Goal: Information Seeking & Learning: Learn about a topic

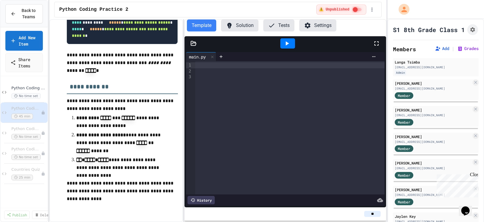
scroll to position [1073, 0]
click at [19, 128] on span "Python Coding Practice 3" at bounding box center [23, 128] width 24 height 5
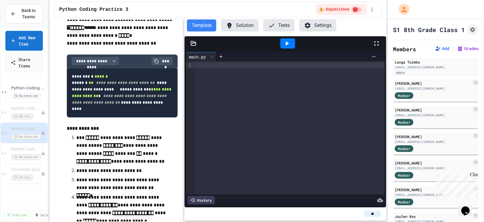
scroll to position [475, 0]
click at [108, 78] on span "******" at bounding box center [101, 76] width 13 height 4
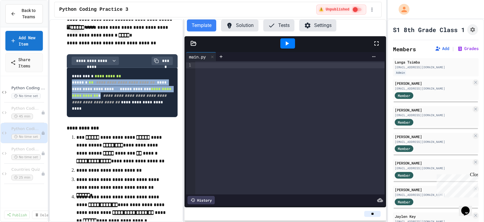
drag, startPoint x: 72, startPoint y: 95, endPoint x: 80, endPoint y: 123, distance: 29.9
click at [80, 117] on pre "**********" at bounding box center [122, 92] width 111 height 49
copy code "**********"
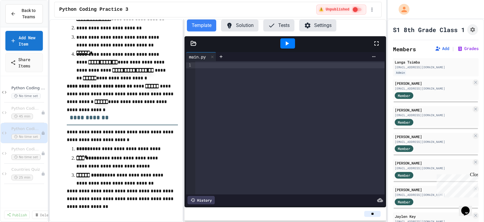
scroll to position [674, 0]
click at [24, 149] on span "Python Coding Practice 4" at bounding box center [23, 149] width 24 height 5
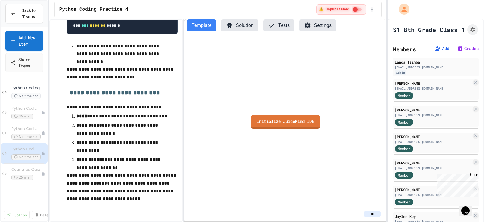
scroll to position [1000, 0]
click at [28, 169] on span "Countries Quiz" at bounding box center [23, 169] width 24 height 5
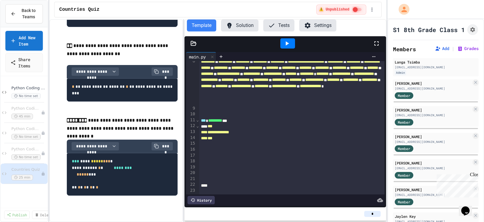
scroll to position [68, 0]
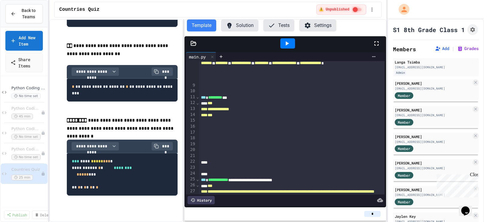
click at [287, 42] on icon at bounding box center [287, 43] width 3 height 4
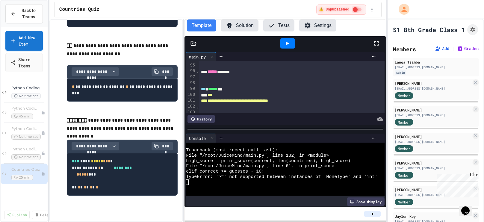
scroll to position [695, 0]
click at [42, 174] on icon at bounding box center [44, 174] width 4 height 4
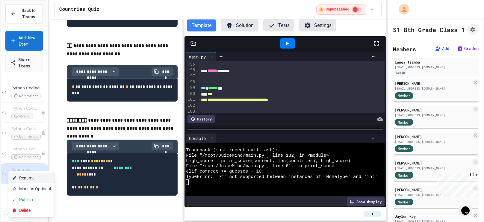
click at [34, 177] on button "Rename" at bounding box center [31, 177] width 46 height 11
click at [37, 155] on icon at bounding box center [37, 155] width 3 height 4
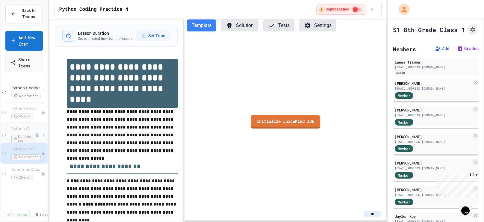
click at [35, 132] on div at bounding box center [40, 135] width 11 height 6
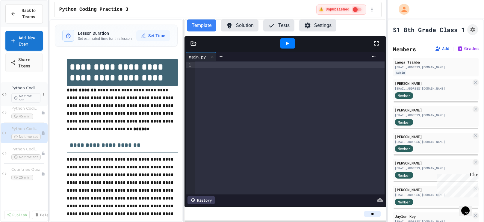
click at [33, 89] on span "Python Coding Practice 1" at bounding box center [25, 88] width 29 height 5
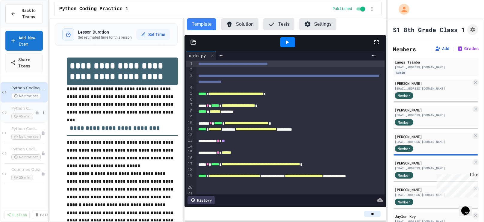
click at [31, 108] on span "Python Coding Practice 2" at bounding box center [23, 108] width 24 height 5
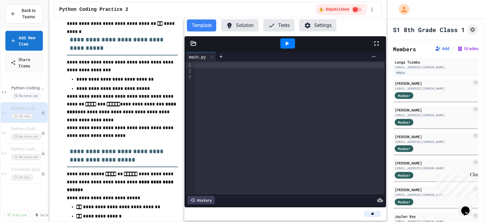
scroll to position [170, 0]
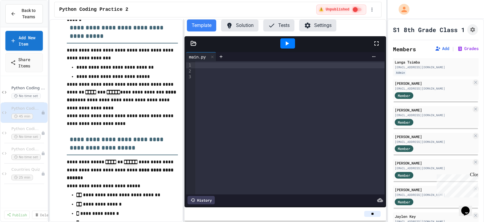
click at [246, 27] on button "Solution" at bounding box center [239, 25] width 37 height 12
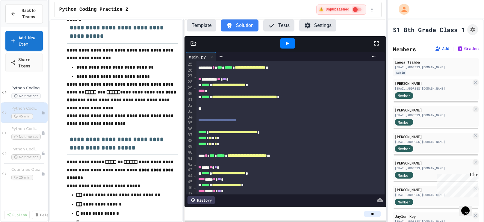
scroll to position [146, 0]
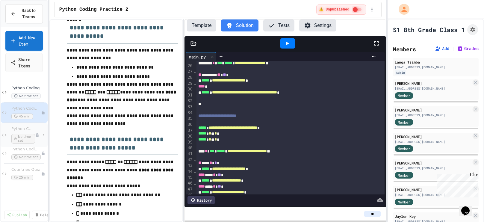
click at [26, 127] on span "Python Coding Practice 3" at bounding box center [23, 128] width 24 height 5
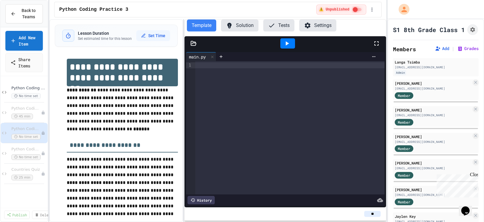
click at [249, 27] on button "Solution" at bounding box center [239, 25] width 37 height 12
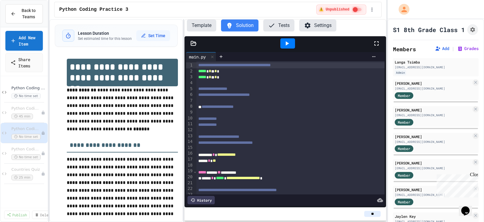
scroll to position [27, 0]
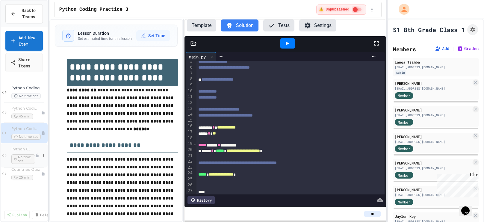
click at [16, 148] on span "Python Coding Practice 4" at bounding box center [23, 149] width 24 height 5
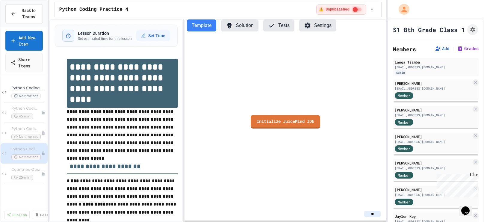
click at [237, 26] on button "Solution" at bounding box center [239, 25] width 37 height 12
click at [466, 47] on button "Grades" at bounding box center [468, 49] width 22 height 6
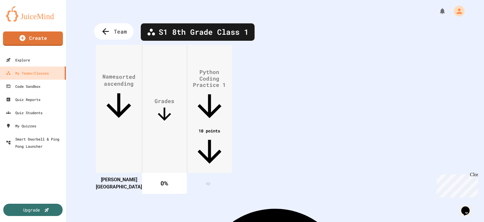
click at [120, 28] on span "Team" at bounding box center [120, 32] width 13 height 8
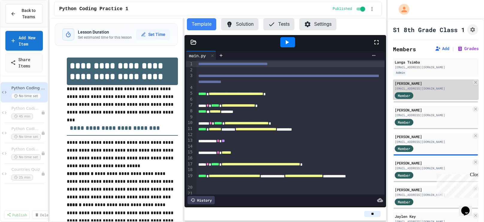
click at [437, 91] on div "Member" at bounding box center [433, 94] width 77 height 7
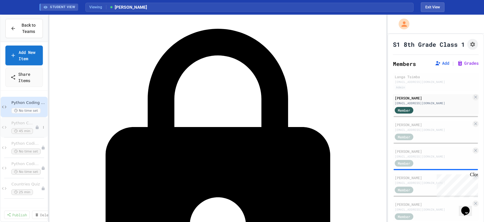
click at [25, 127] on div "Python Coding Practice 2 45 min" at bounding box center [23, 127] width 24 height 13
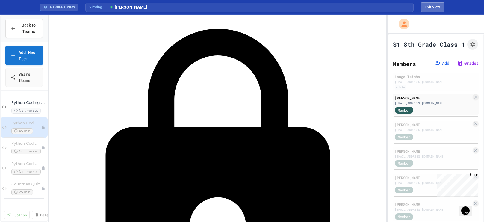
click at [431, 8] on button "Exit View" at bounding box center [433, 7] width 24 height 10
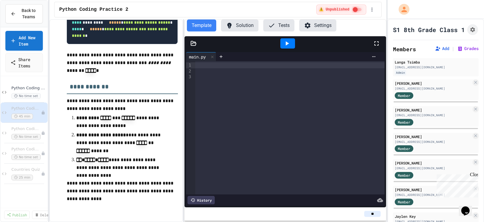
scroll to position [1073, 0]
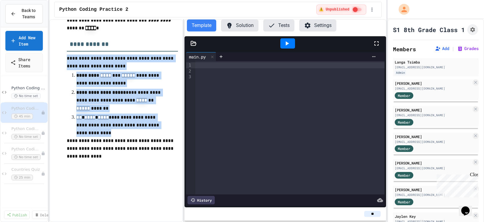
drag, startPoint x: 67, startPoint y: 99, endPoint x: 102, endPoint y: 173, distance: 81.8
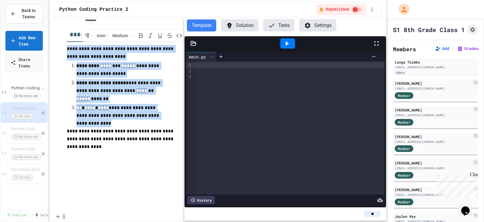
copy div "**********"
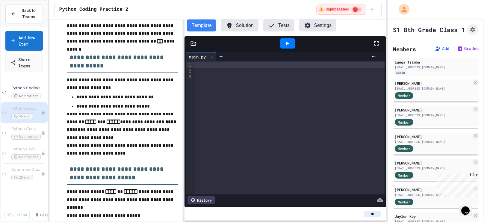
scroll to position [146, 0]
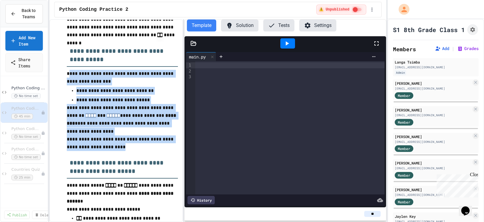
drag, startPoint x: 67, startPoint y: 73, endPoint x: 117, endPoint y: 145, distance: 87.4
copy div "**********"
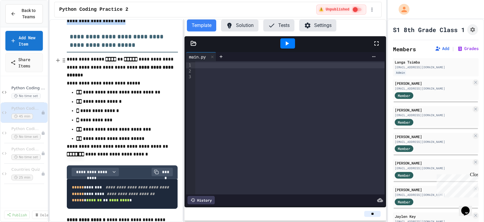
scroll to position [272, 0]
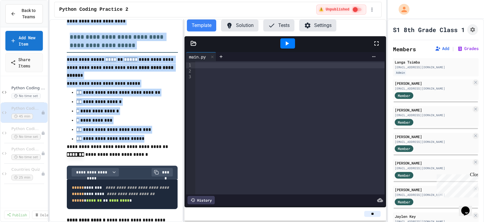
drag, startPoint x: 68, startPoint y: 59, endPoint x: 138, endPoint y: 142, distance: 108.8
copy div "**********"
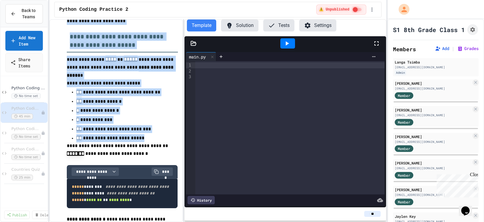
scroll to position [273, 0]
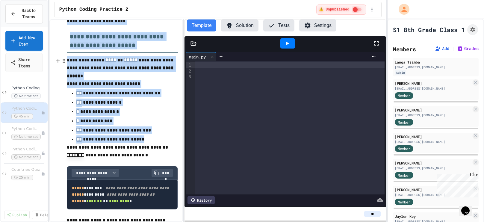
click at [78, 63] on p "**********" at bounding box center [122, 68] width 111 height 24
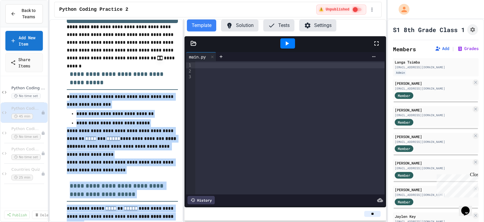
scroll to position [132, 0]
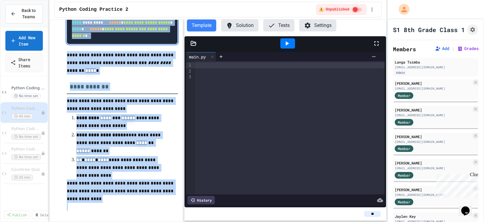
scroll to position [1073, 0]
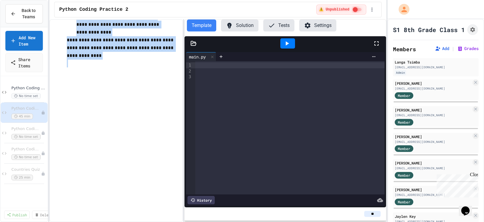
drag, startPoint x: 69, startPoint y: 64, endPoint x: 71, endPoint y: 236, distance: 171.3
click at [71, 222] on html "**********" at bounding box center [242, 111] width 484 height 222
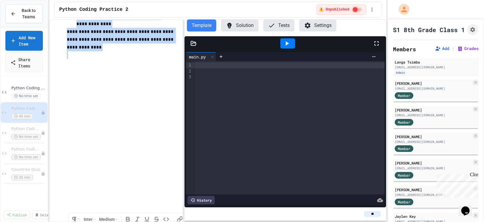
copy div "**********"
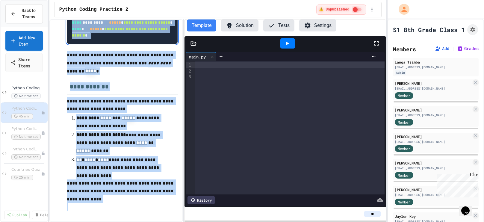
scroll to position [1079, 0]
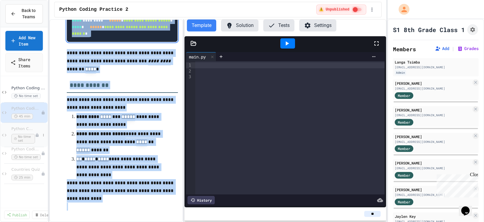
click at [13, 127] on span "Python Coding Practice 3" at bounding box center [23, 128] width 24 height 5
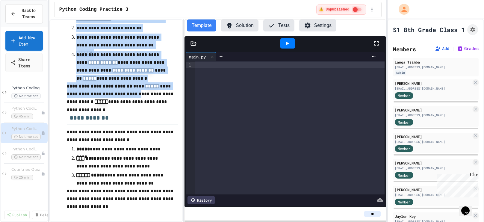
scroll to position [633, 0]
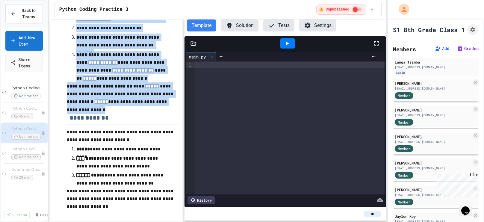
drag, startPoint x: 71, startPoint y: 102, endPoint x: 174, endPoint y: 139, distance: 110.0
copy div "**********"
click at [14, 149] on span "Python Coding Practice 4" at bounding box center [23, 149] width 24 height 5
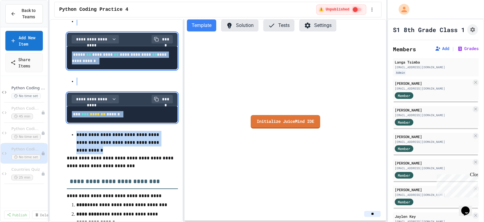
scroll to position [1000, 0]
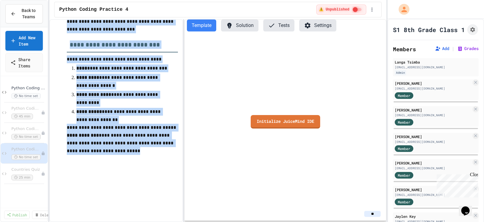
drag, startPoint x: 68, startPoint y: 54, endPoint x: 104, endPoint y: 196, distance: 146.8
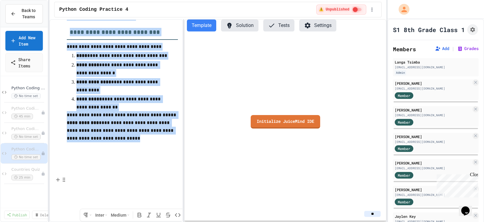
copy div "**********"
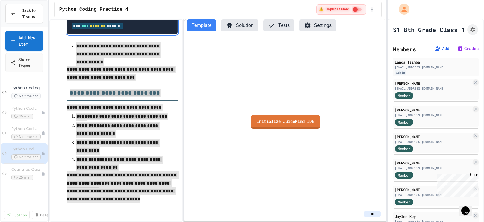
scroll to position [1008, 0]
